Goal: Find specific fact: Find contact information

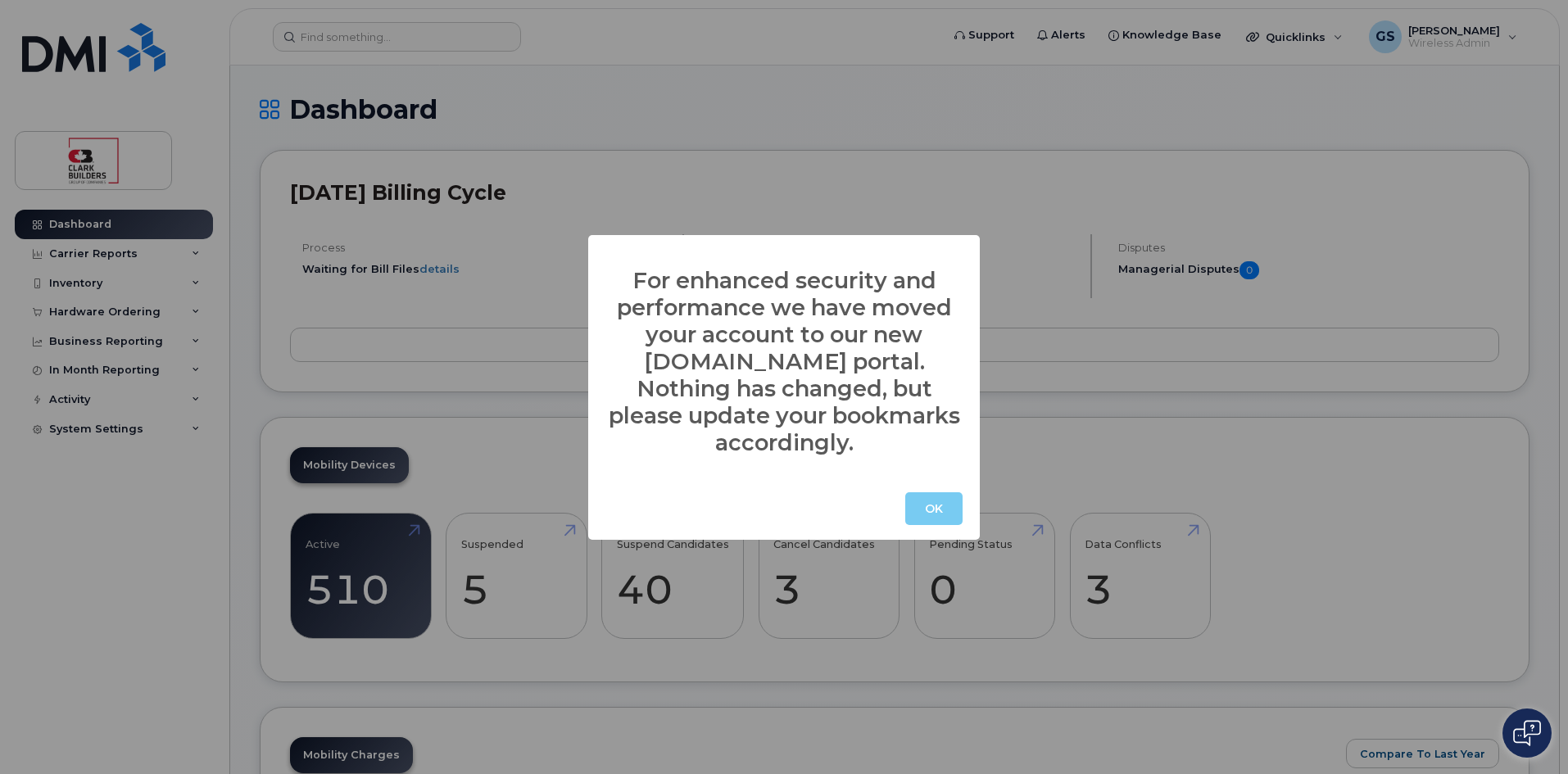
click at [919, 496] on button "OK" at bounding box center [934, 508] width 57 height 32
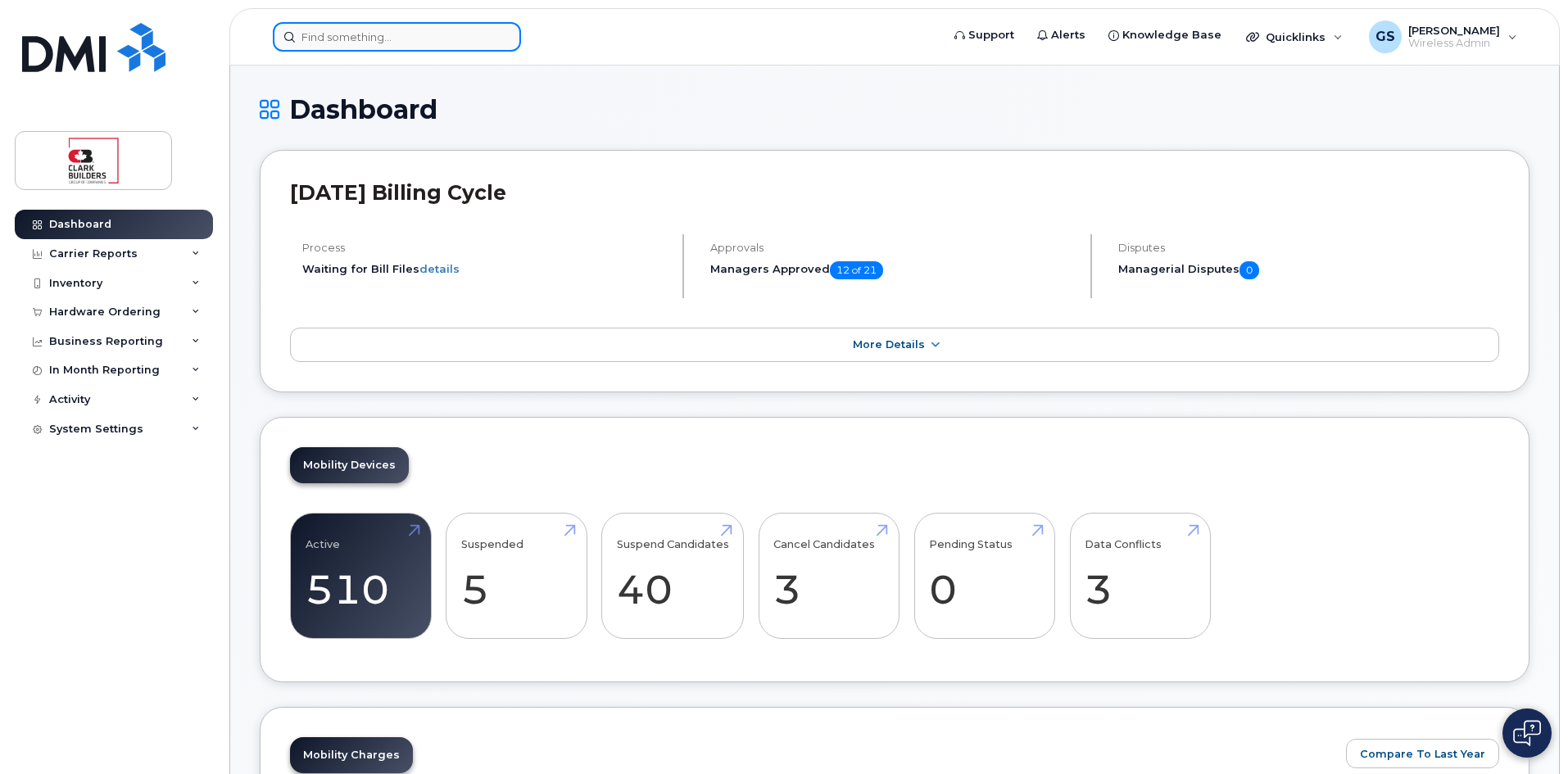
click at [441, 37] on input at bounding box center [397, 37] width 248 height 30
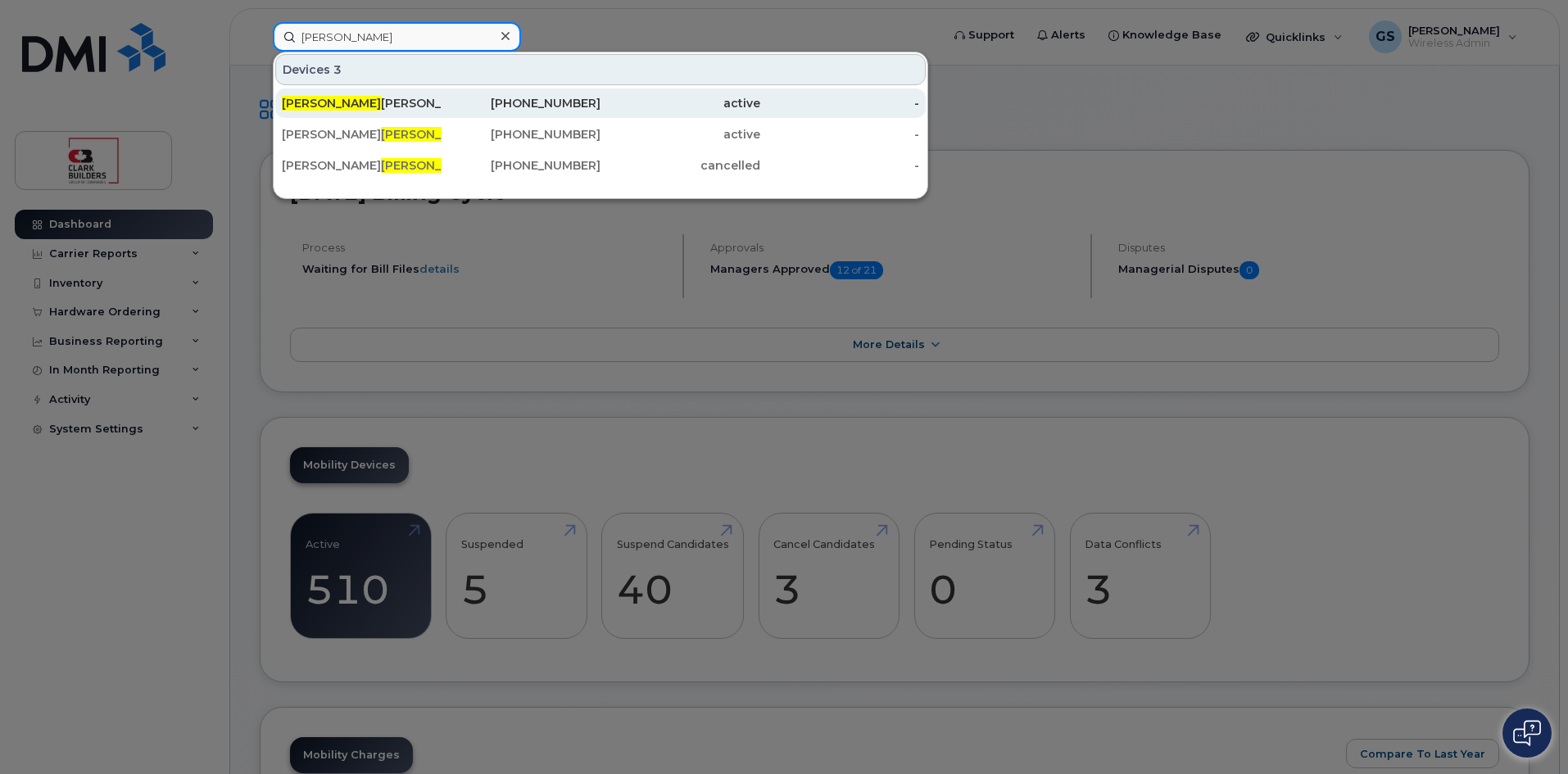
type input "[PERSON_NAME]"
click at [309, 100] on div "[PERSON_NAME]" at bounding box center [362, 104] width 160 height 17
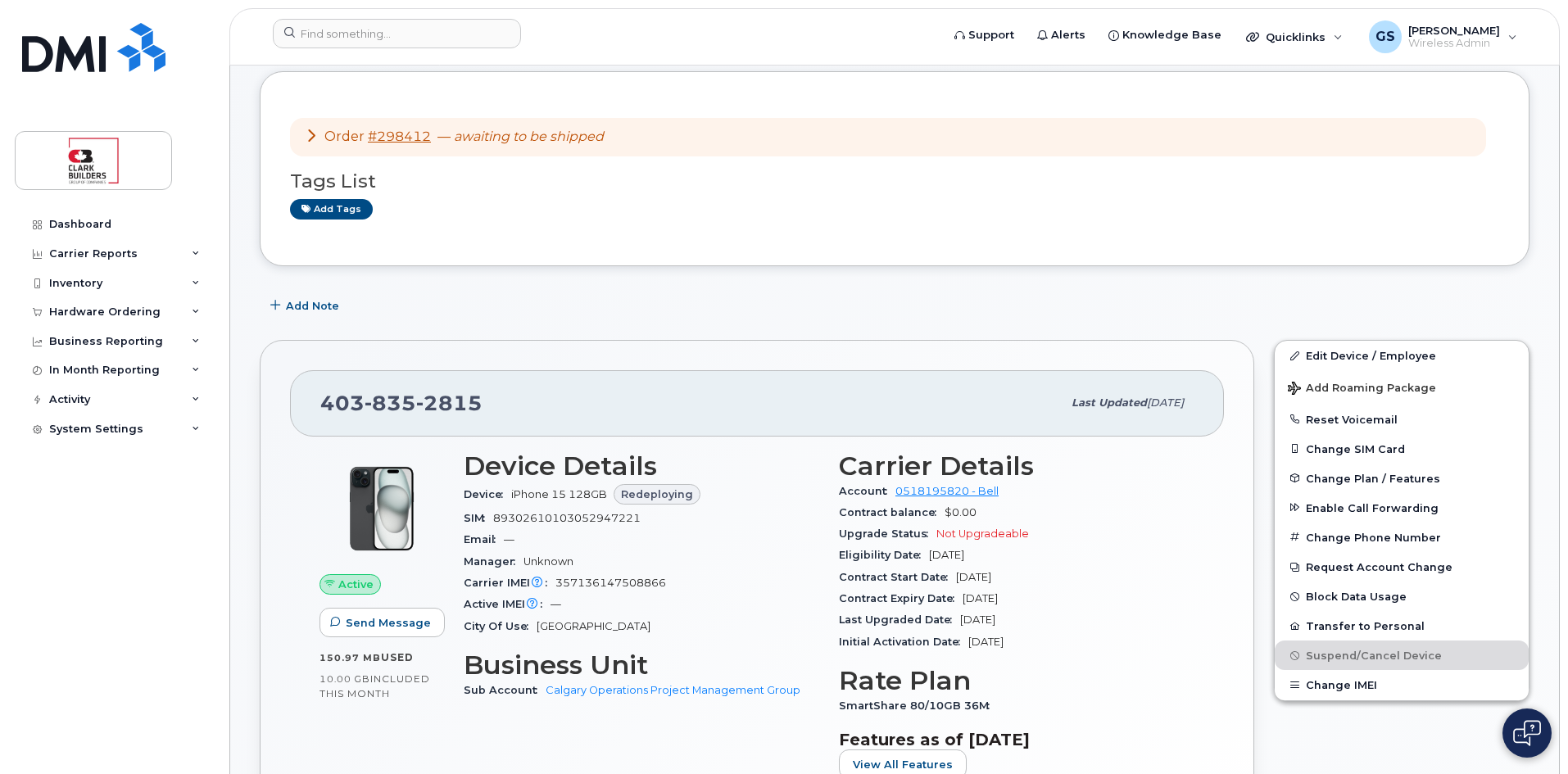
scroll to position [164, 0]
